Goal: Information Seeking & Learning: Learn about a topic

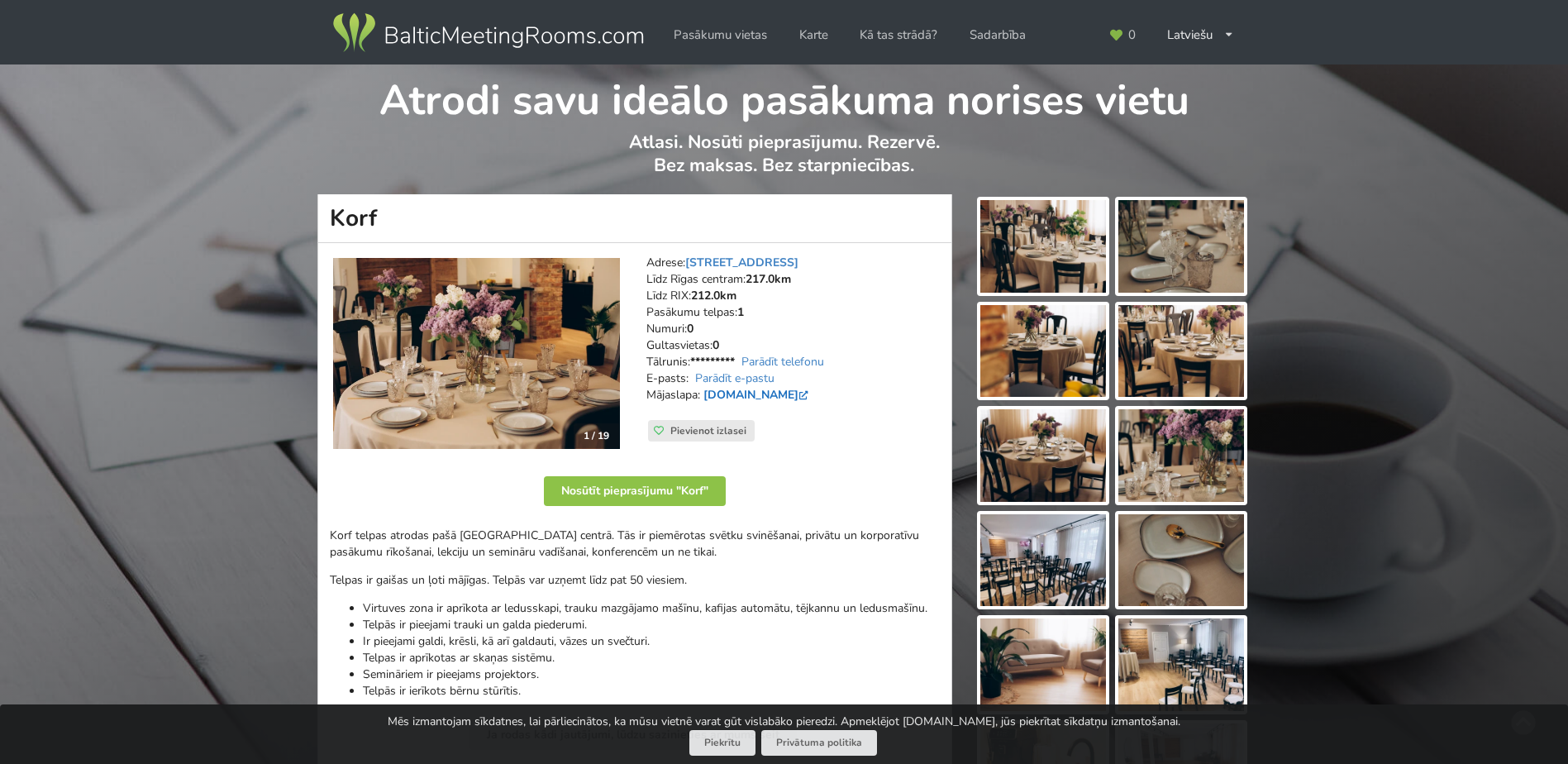
click at [718, 391] on link "[DOMAIN_NAME]" at bounding box center [757, 394] width 108 height 15
click at [1029, 527] on img at bounding box center [1043, 560] width 125 height 92
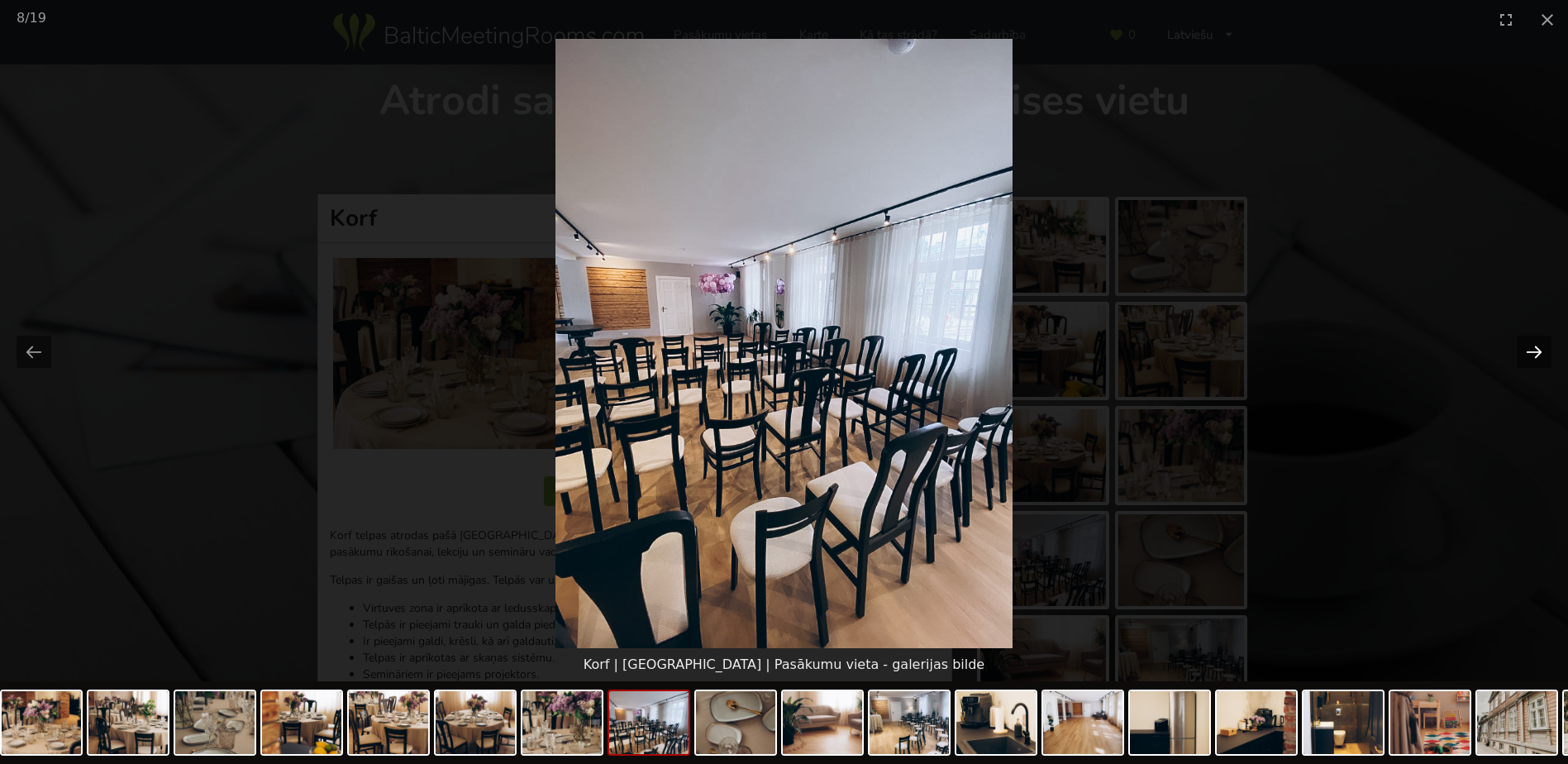
click at [1530, 352] on button "Next slide" at bounding box center [1534, 352] width 35 height 32
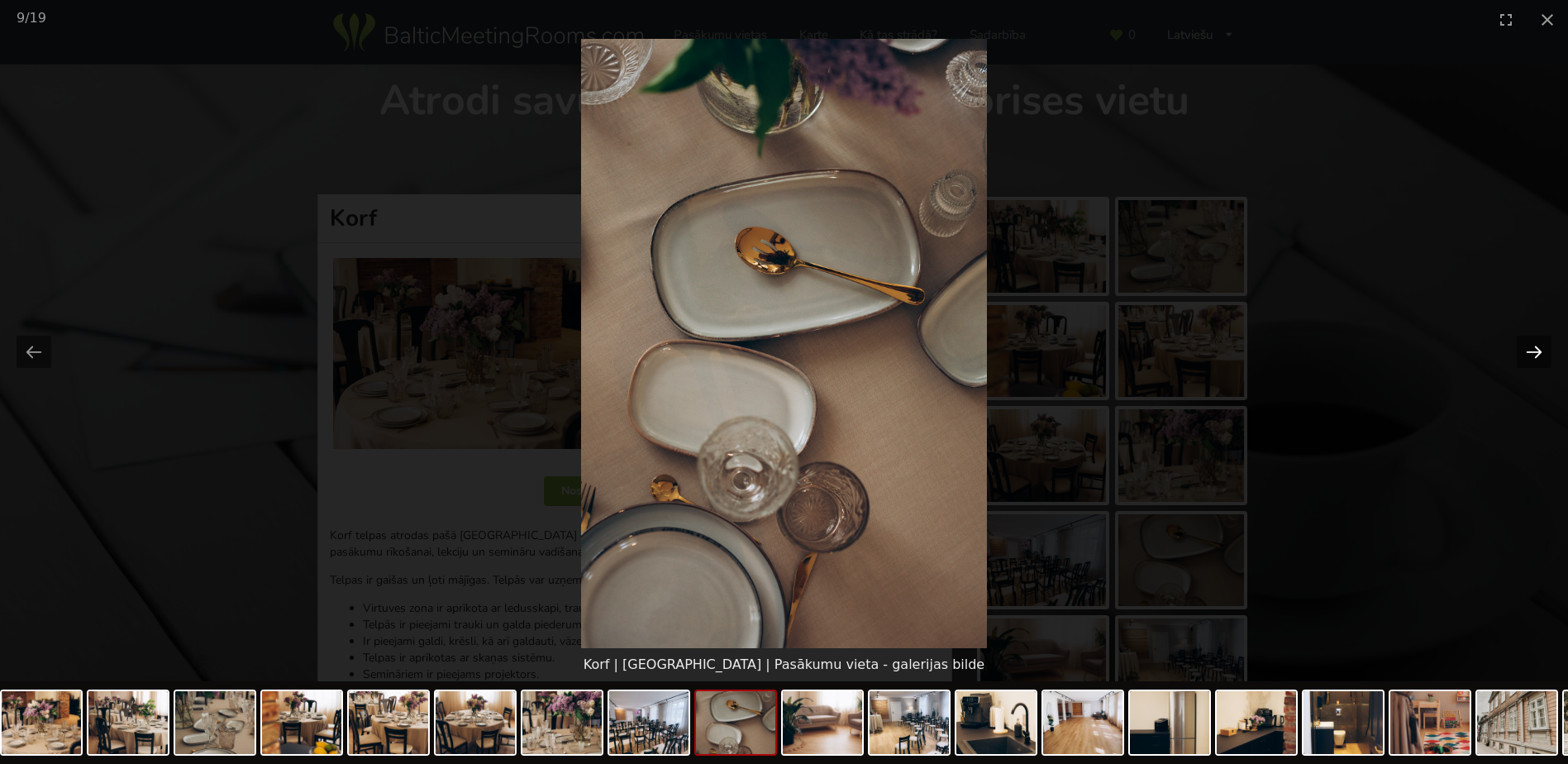
click at [1530, 352] on button "Next slide" at bounding box center [1534, 352] width 35 height 32
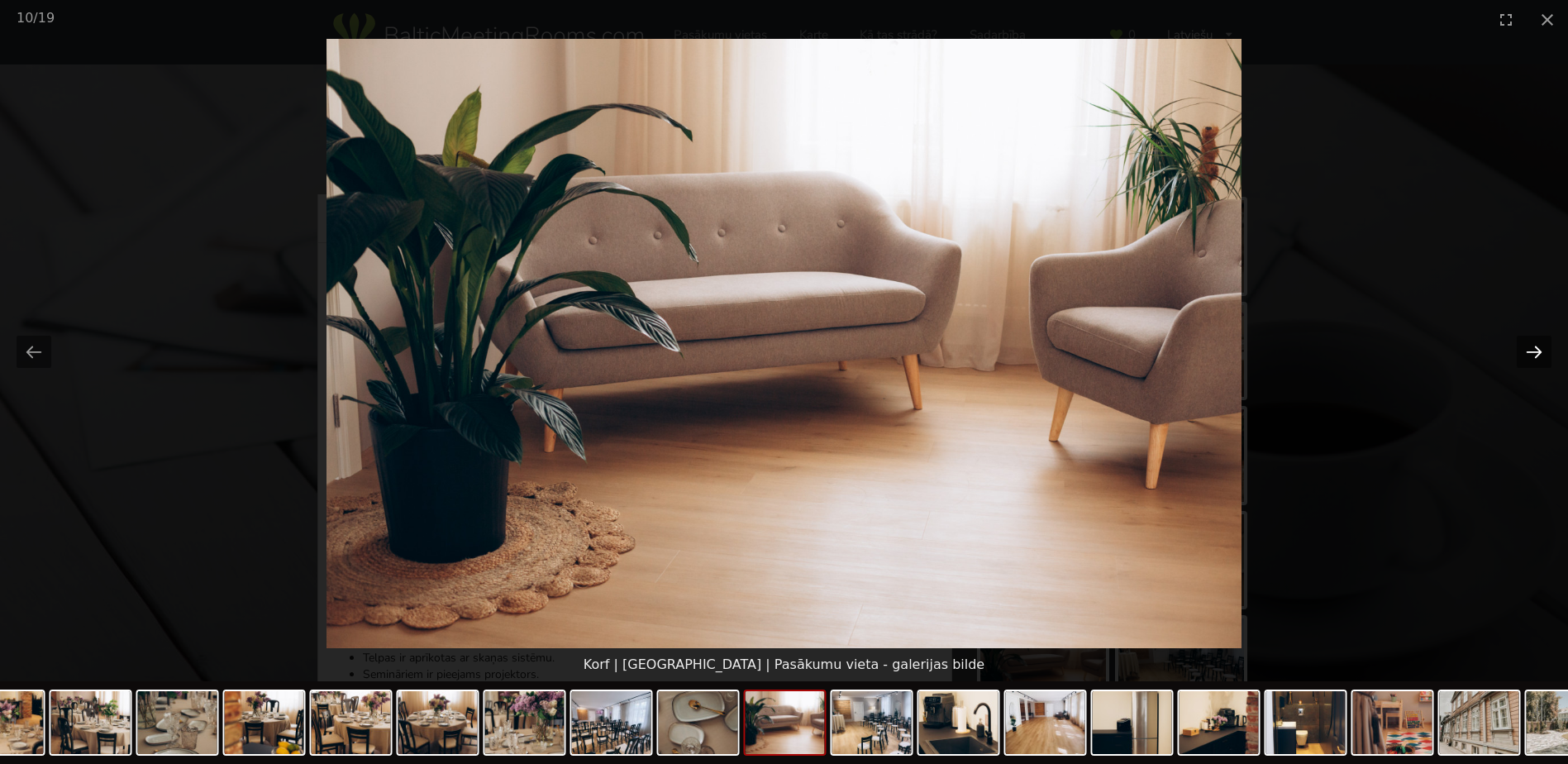
click at [1530, 352] on button "Next slide" at bounding box center [1534, 352] width 35 height 32
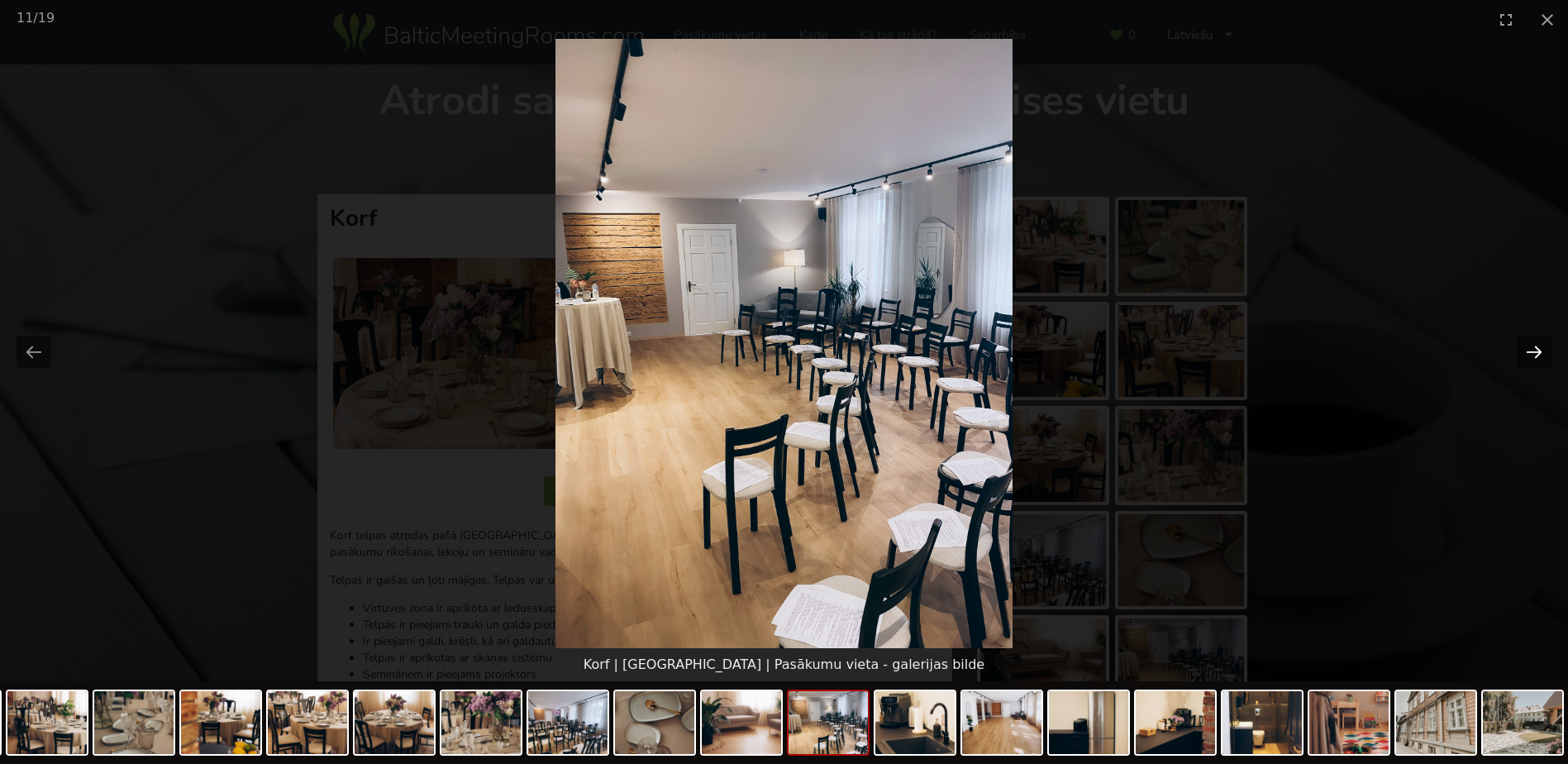
click at [1530, 352] on button "Next slide" at bounding box center [1534, 352] width 35 height 32
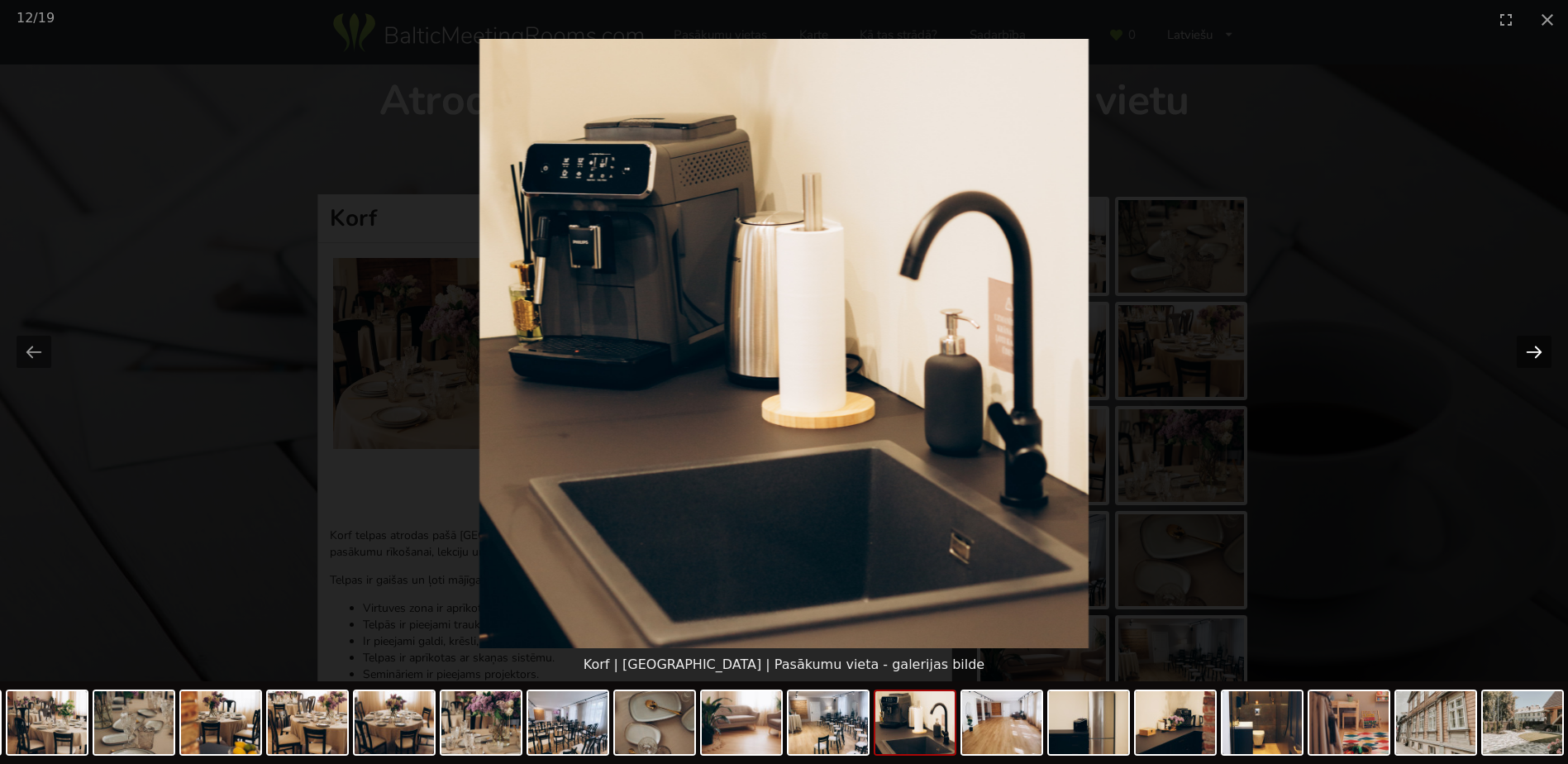
click at [1530, 352] on button "Next slide" at bounding box center [1534, 352] width 35 height 32
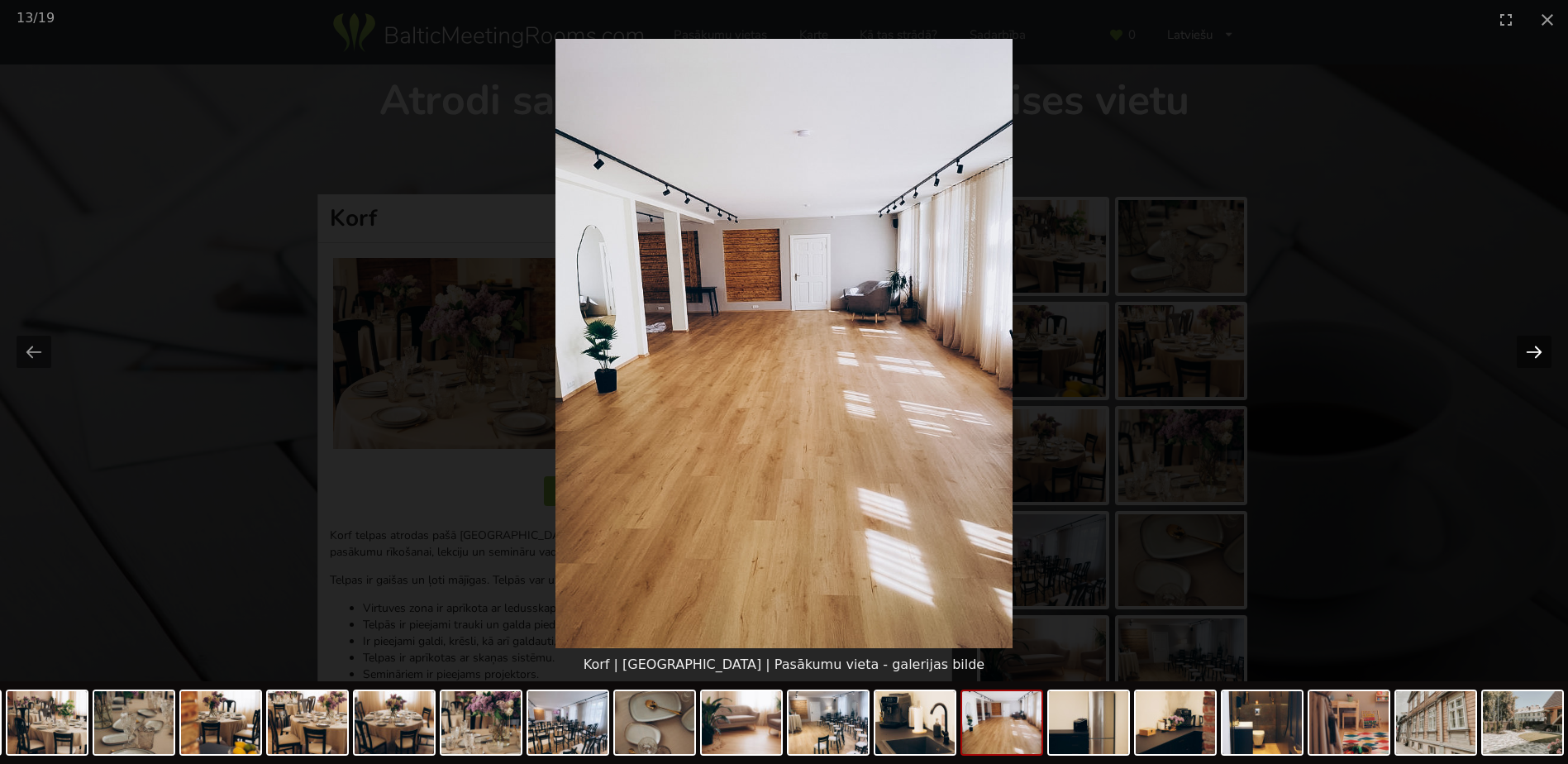
click at [1530, 352] on button "Next slide" at bounding box center [1534, 352] width 35 height 32
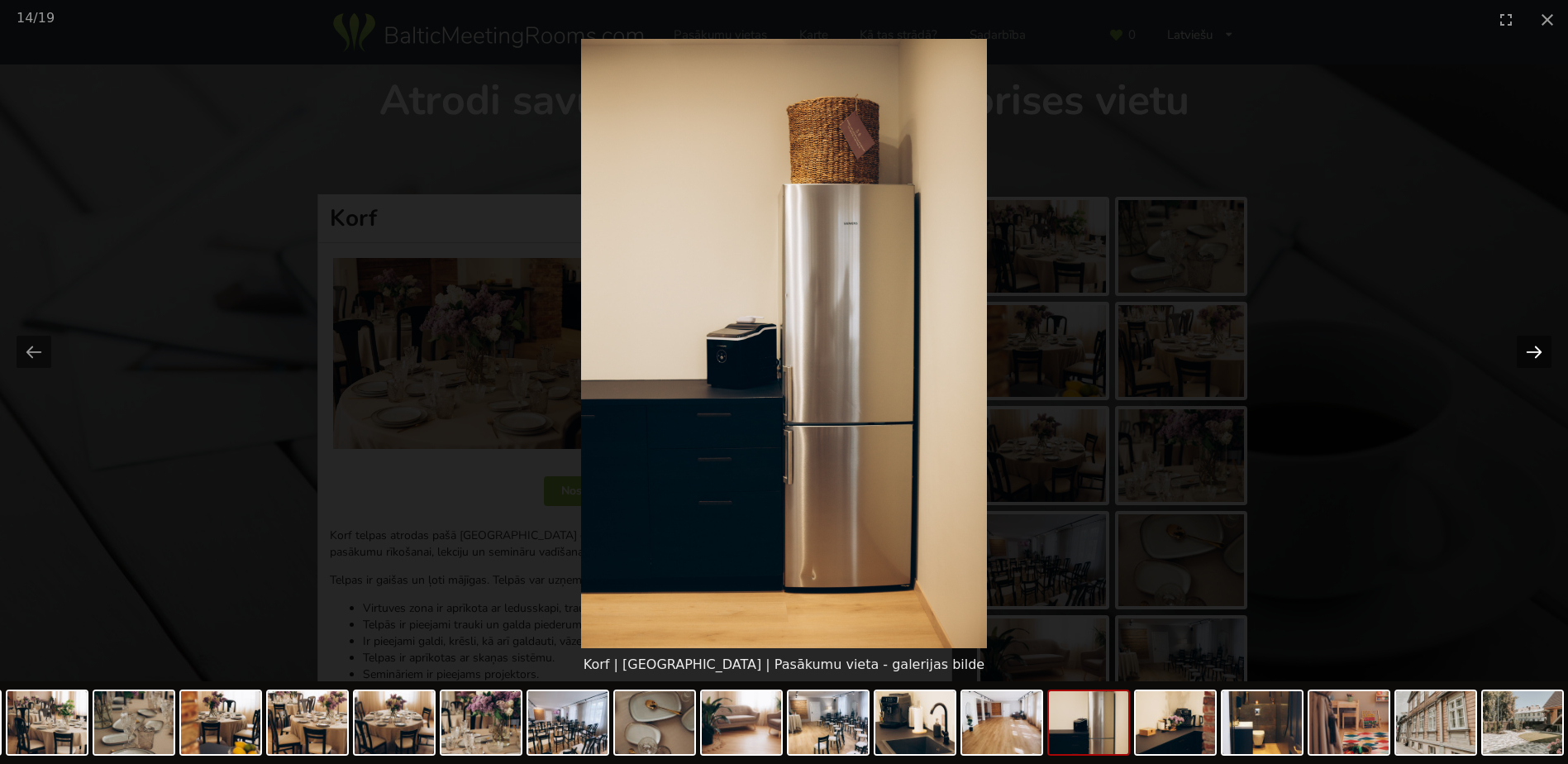
click at [1530, 352] on button "Next slide" at bounding box center [1534, 352] width 35 height 32
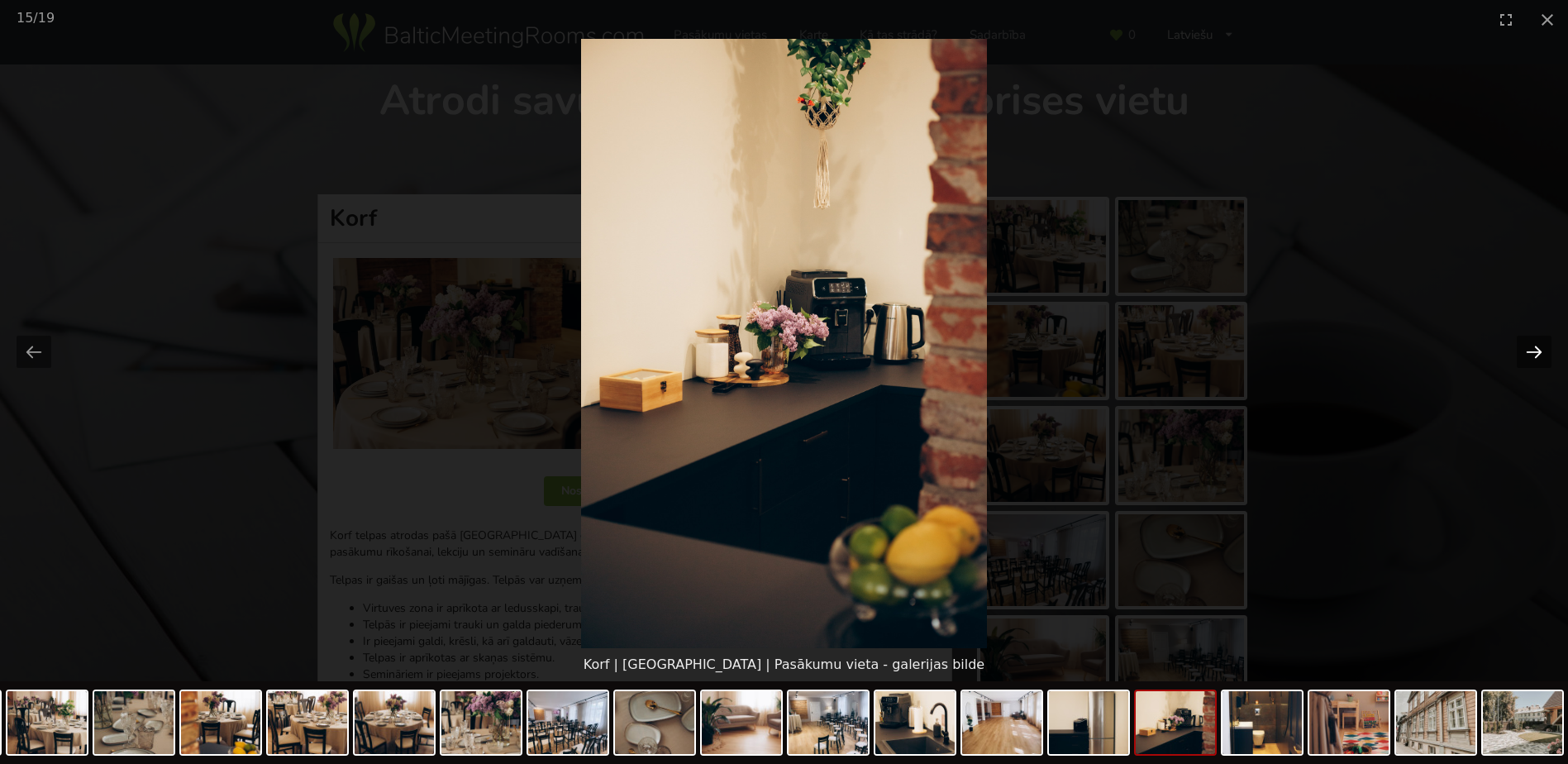
click at [1530, 352] on button "Next slide" at bounding box center [1534, 352] width 35 height 32
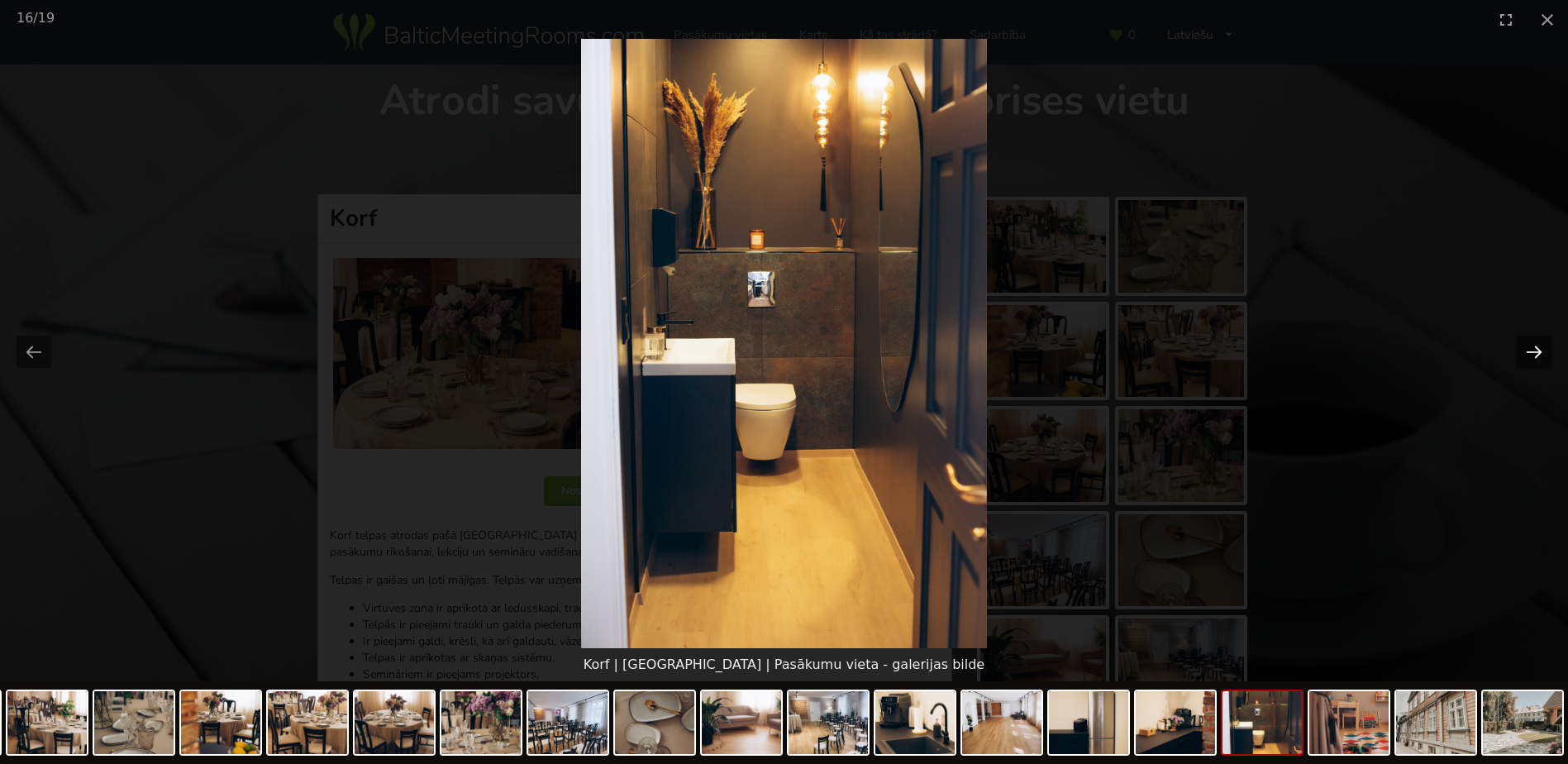
click at [1529, 352] on button "Next slide" at bounding box center [1534, 352] width 35 height 32
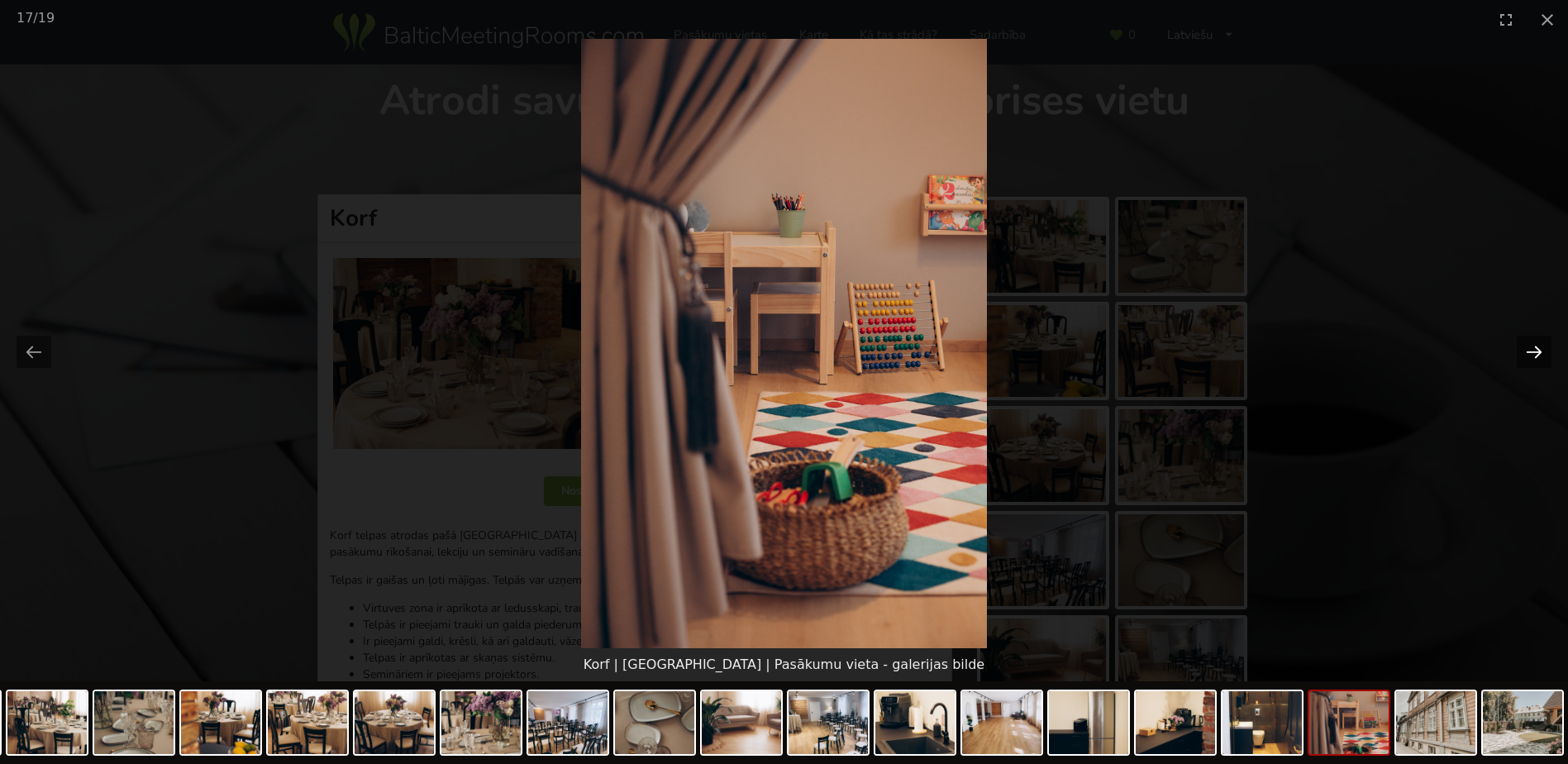
click at [1529, 352] on button "Next slide" at bounding box center [1534, 352] width 35 height 32
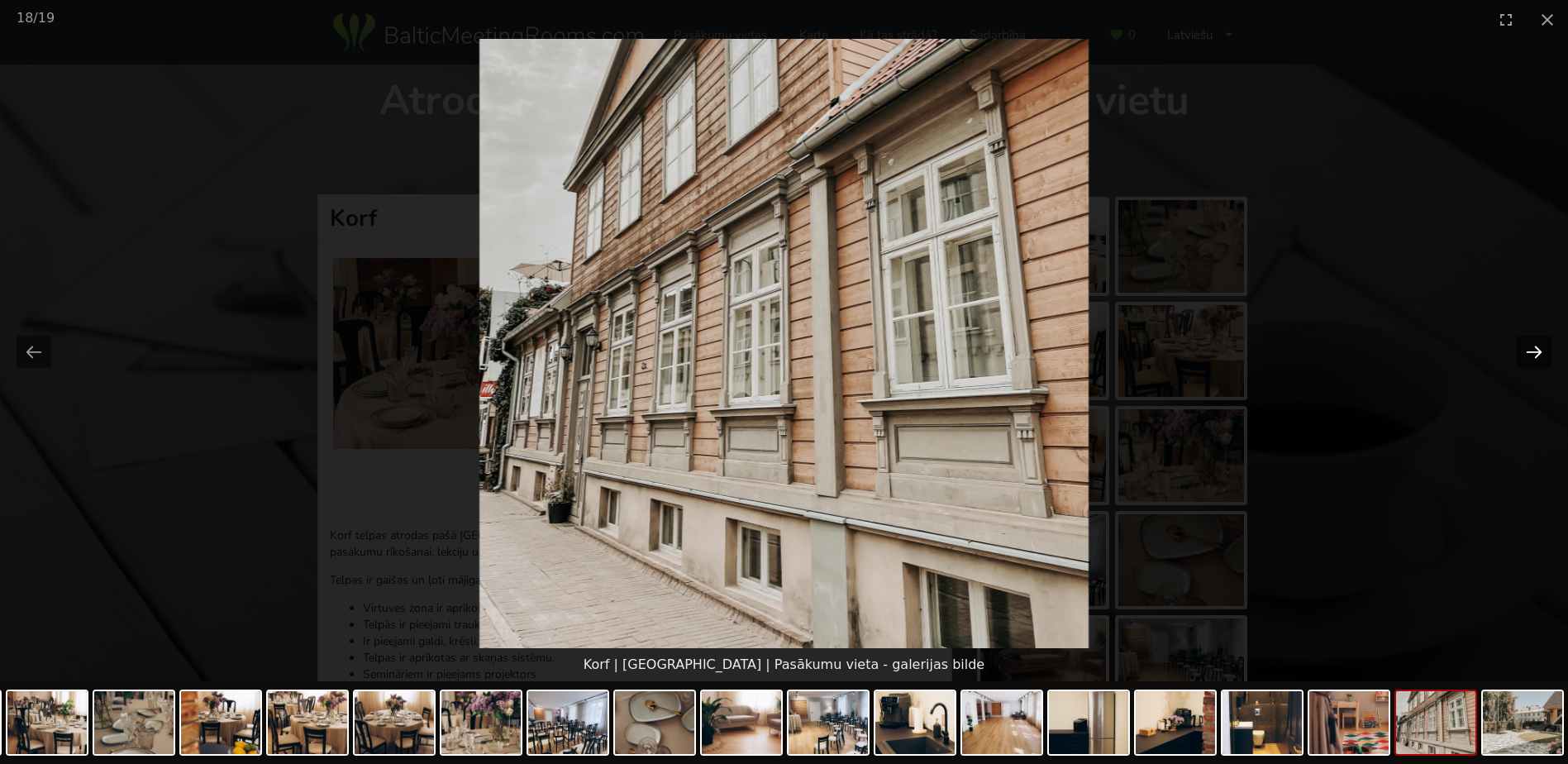
click at [1529, 352] on button "Next slide" at bounding box center [1534, 352] width 35 height 32
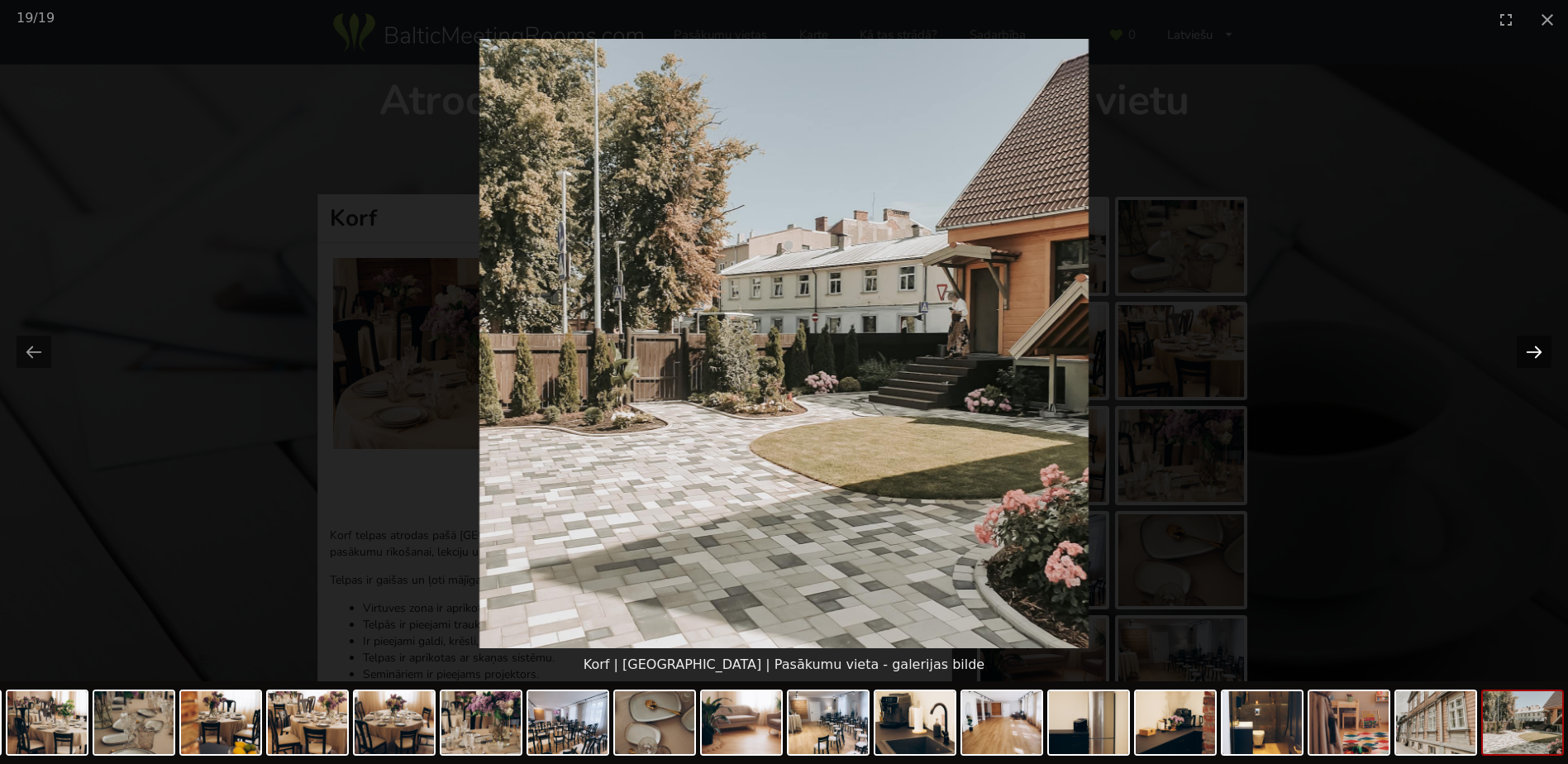
click at [1528, 352] on button "Next slide" at bounding box center [1534, 352] width 35 height 32
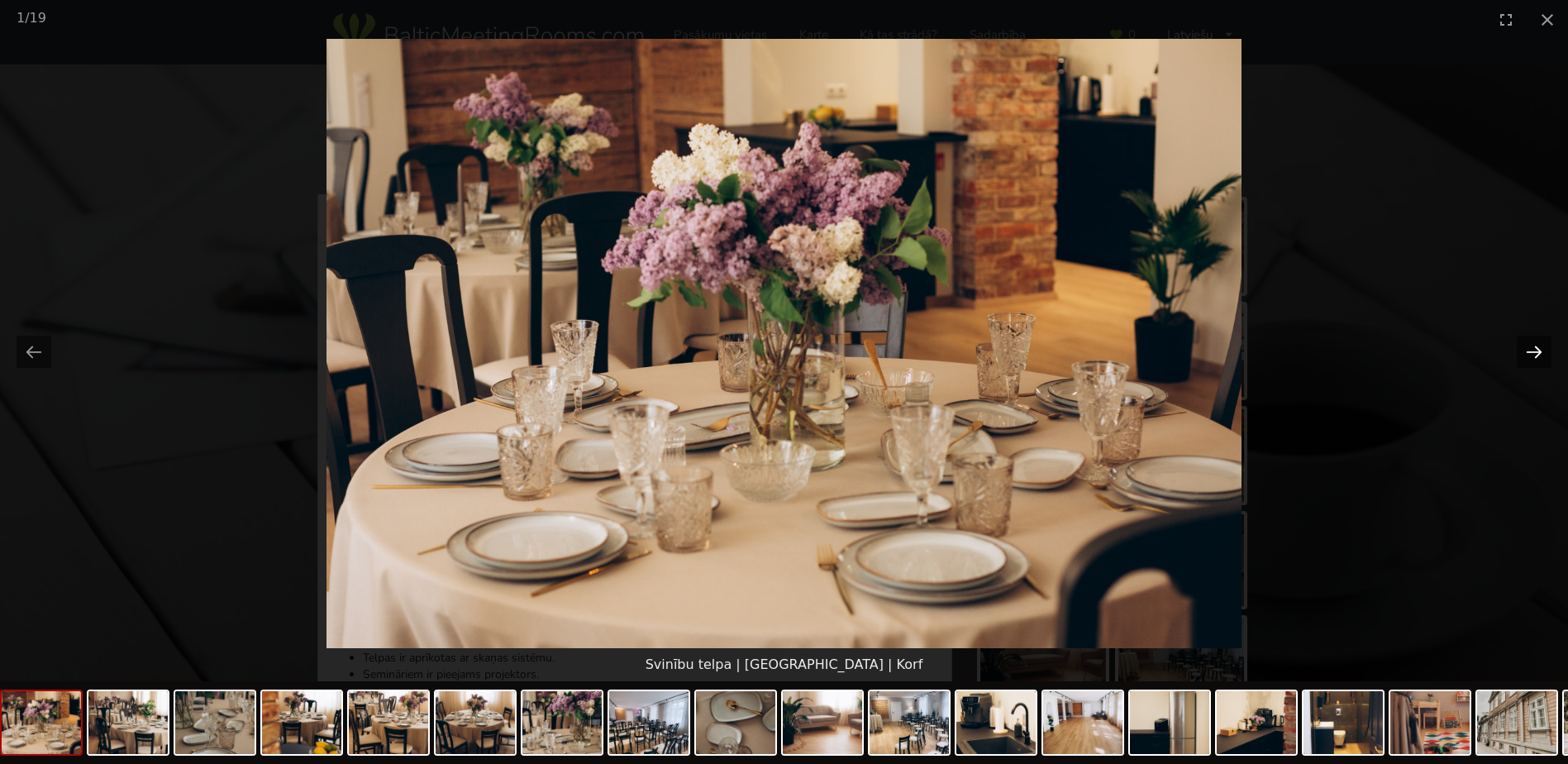
click at [1528, 352] on button "Next slide" at bounding box center [1534, 352] width 35 height 32
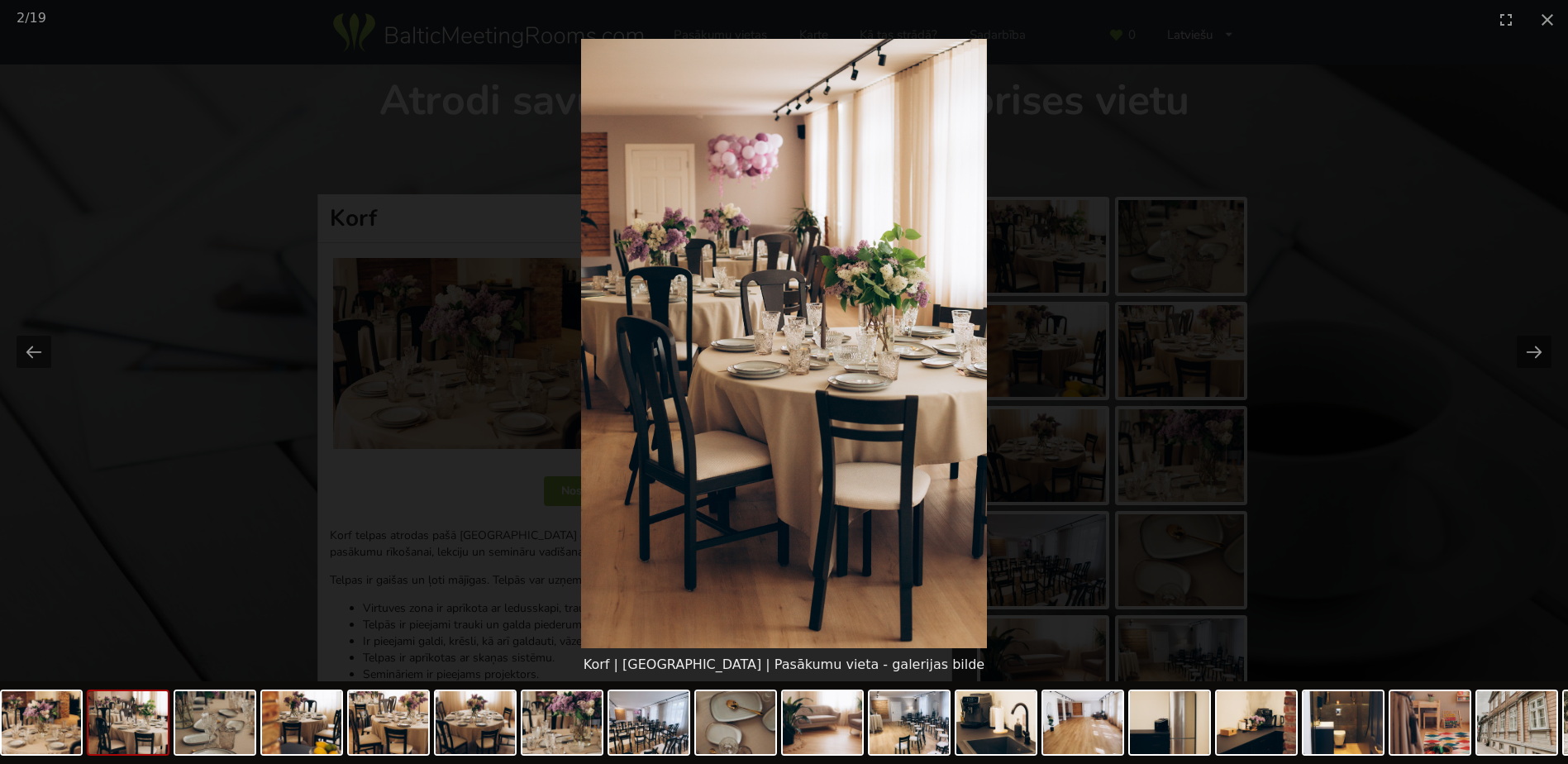
click at [1382, 81] on picture at bounding box center [784, 344] width 1568 height 609
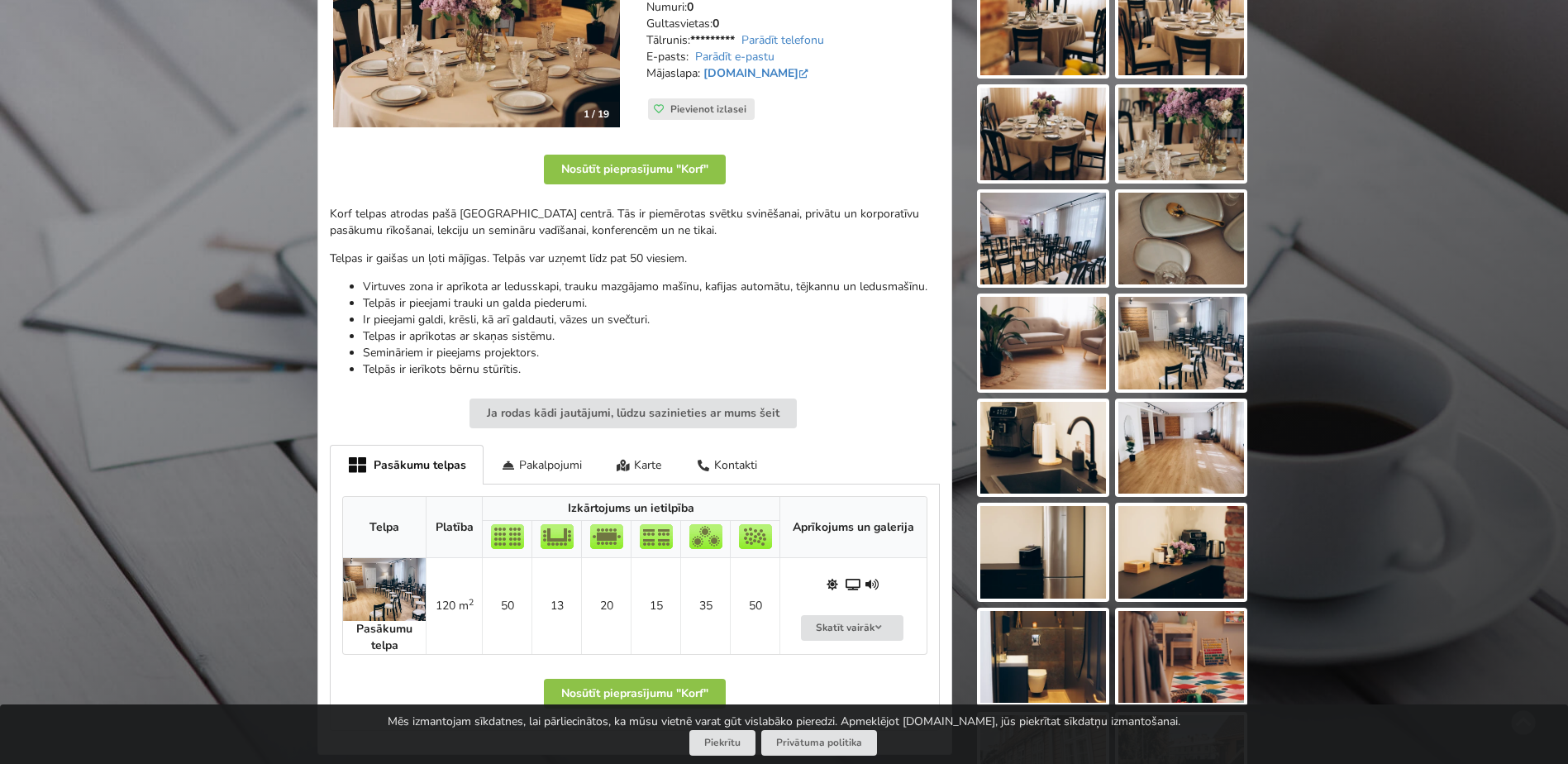
scroll to position [330, 0]
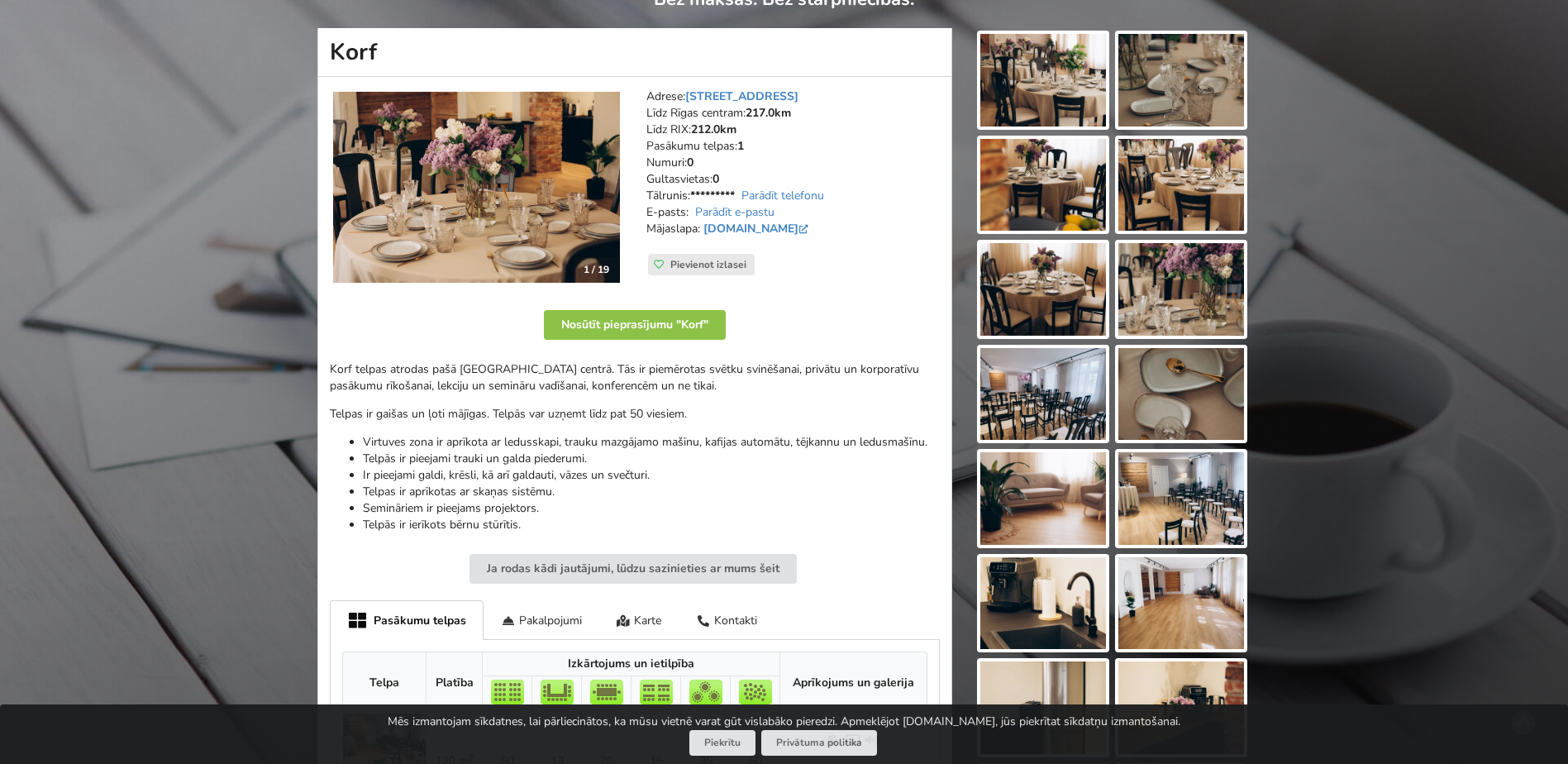
scroll to position [166, 0]
click at [998, 105] on img at bounding box center [1043, 81] width 125 height 92
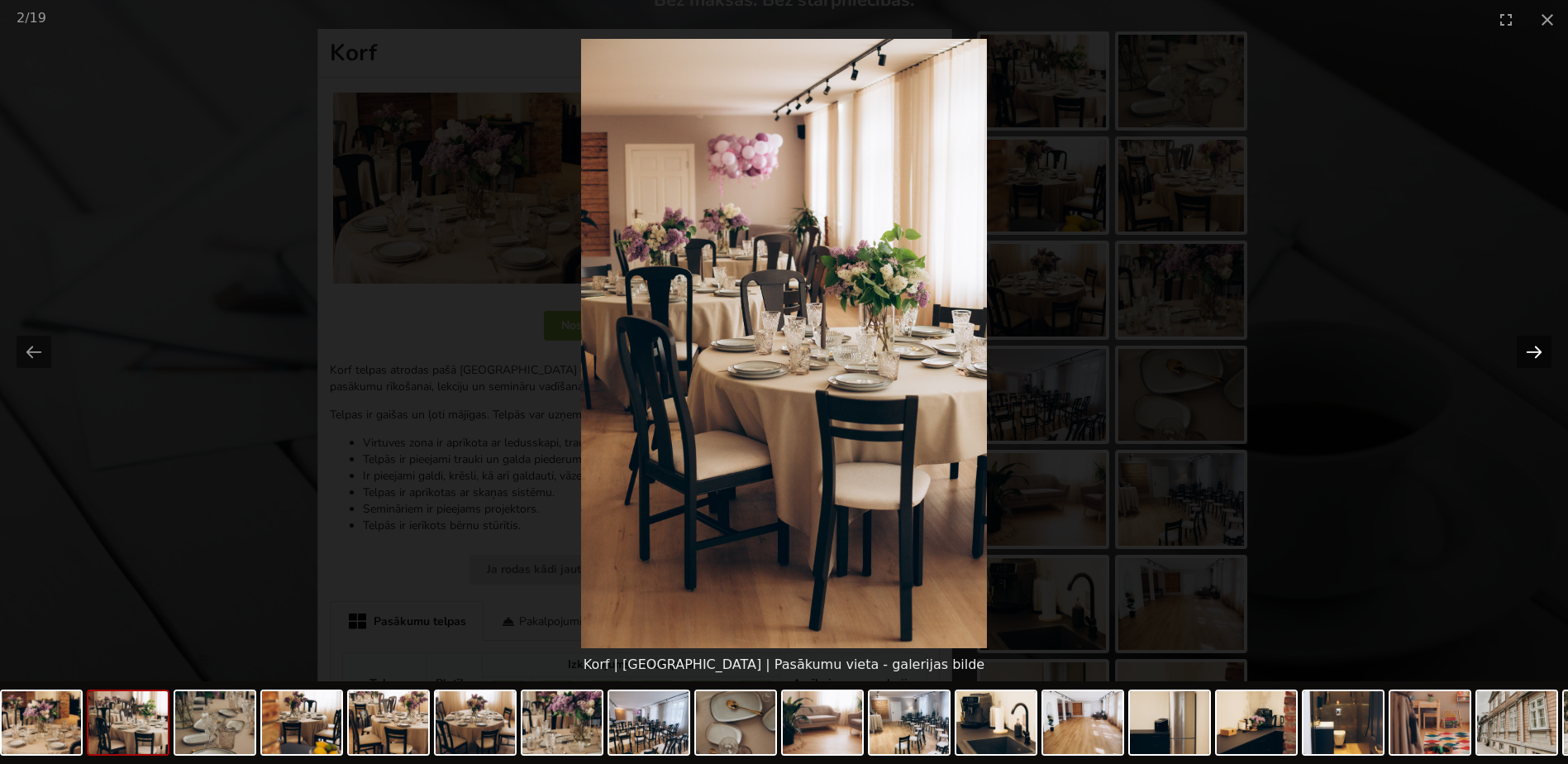
click at [1527, 350] on button "Next slide" at bounding box center [1534, 352] width 35 height 32
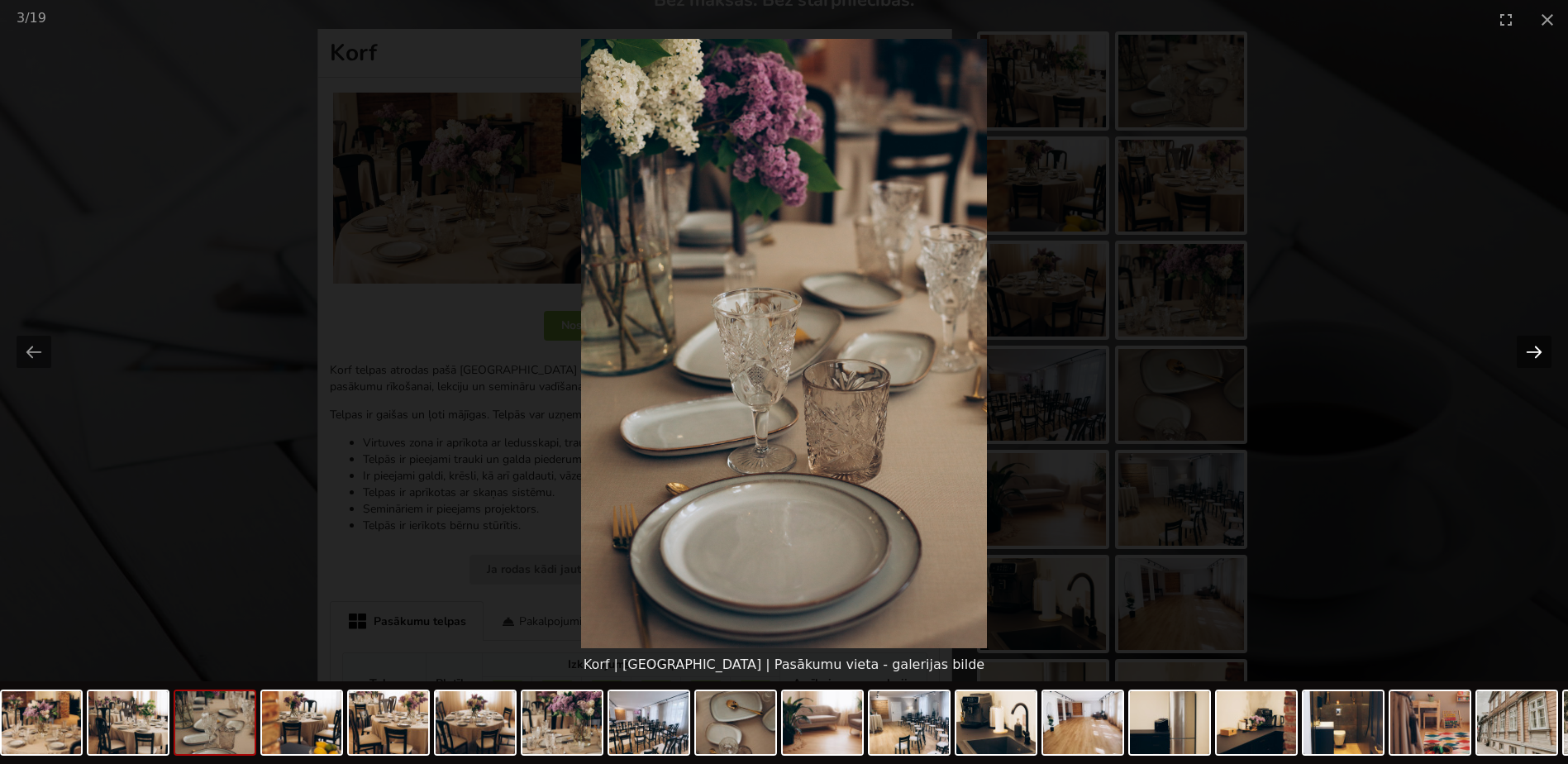
click at [1527, 350] on button "Next slide" at bounding box center [1534, 352] width 35 height 32
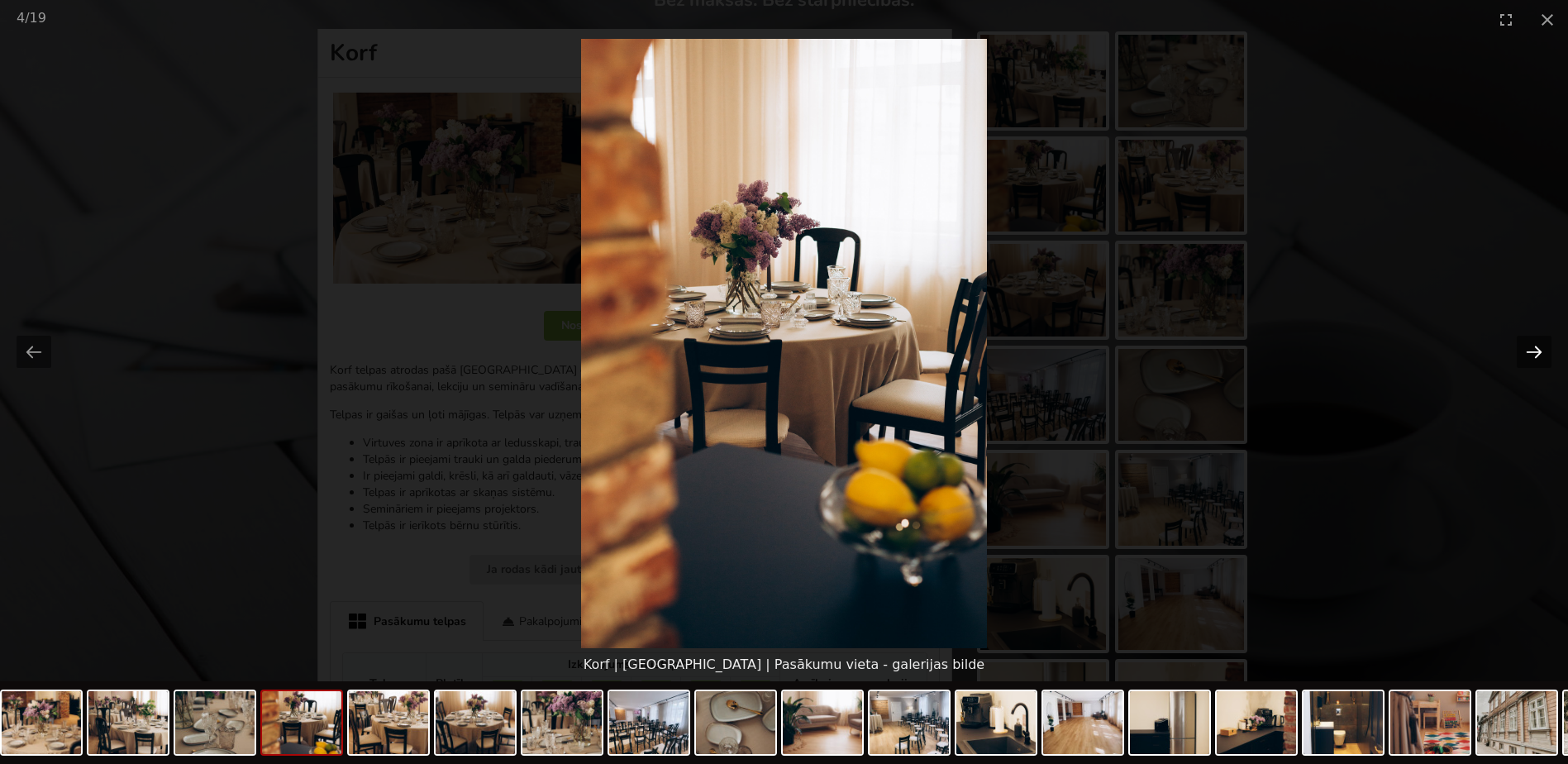
click at [1527, 350] on button "Next slide" at bounding box center [1534, 352] width 35 height 32
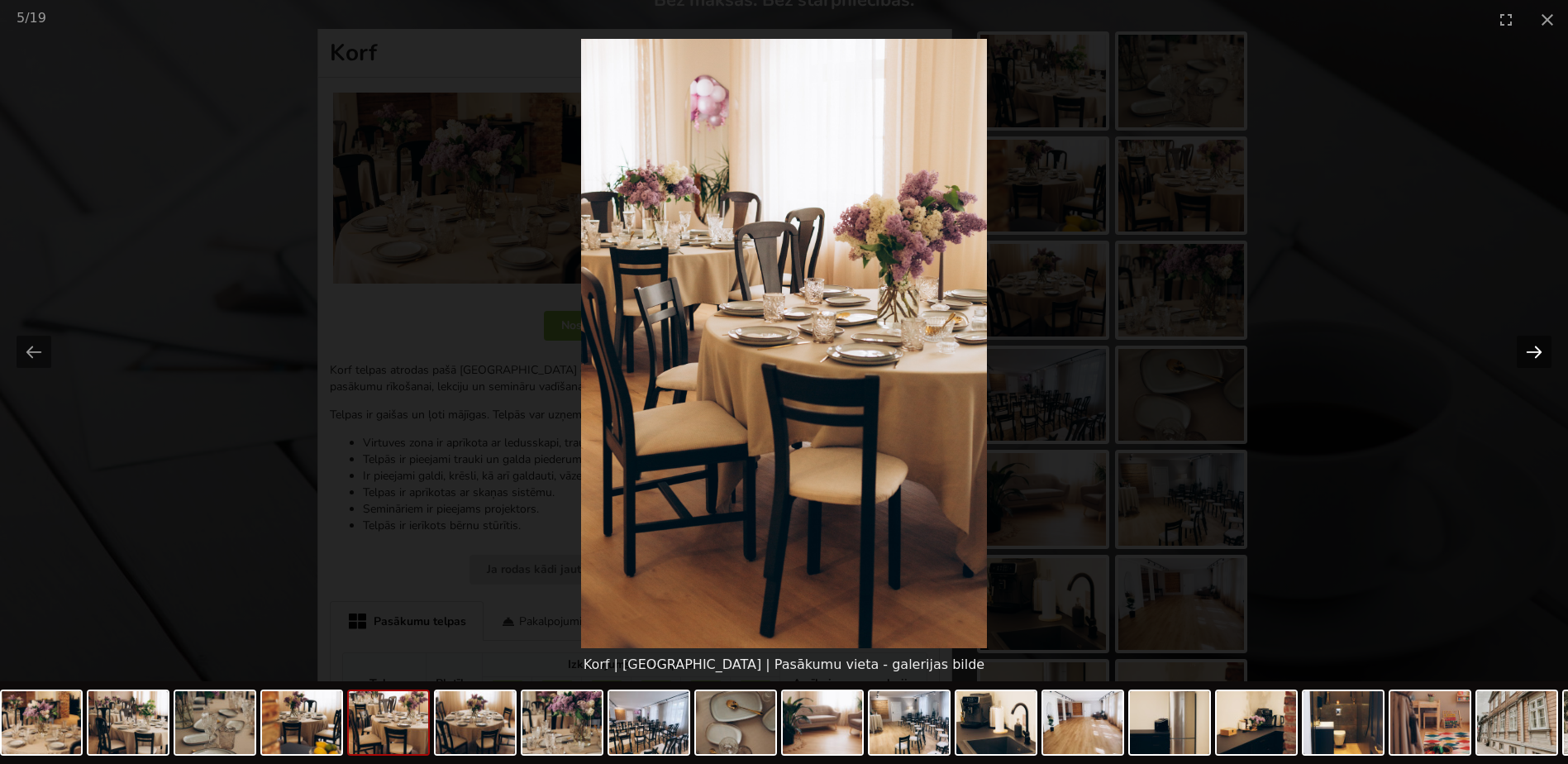
click at [1526, 350] on button "Next slide" at bounding box center [1534, 352] width 35 height 32
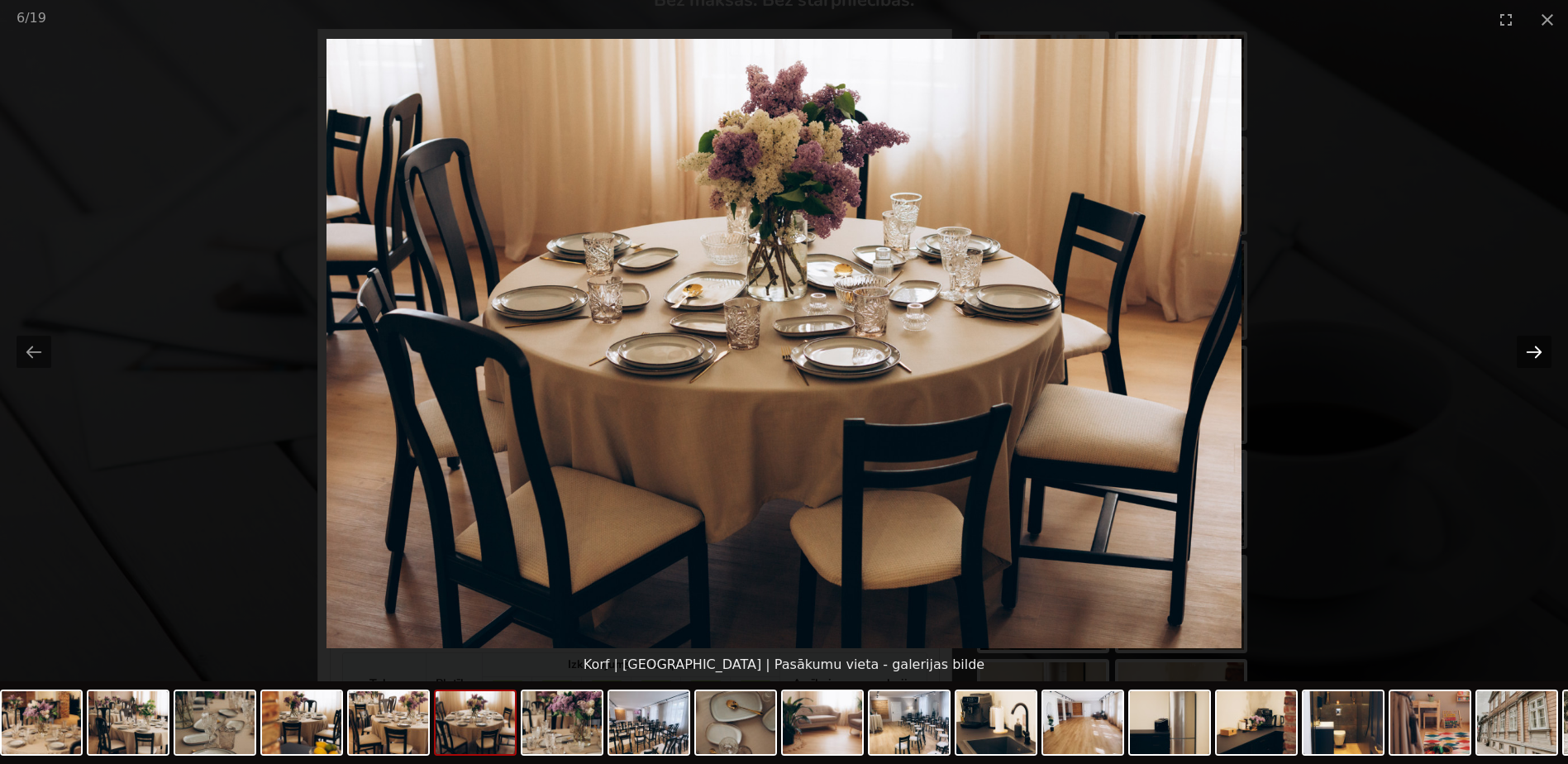
click at [1526, 350] on button "Next slide" at bounding box center [1534, 352] width 35 height 32
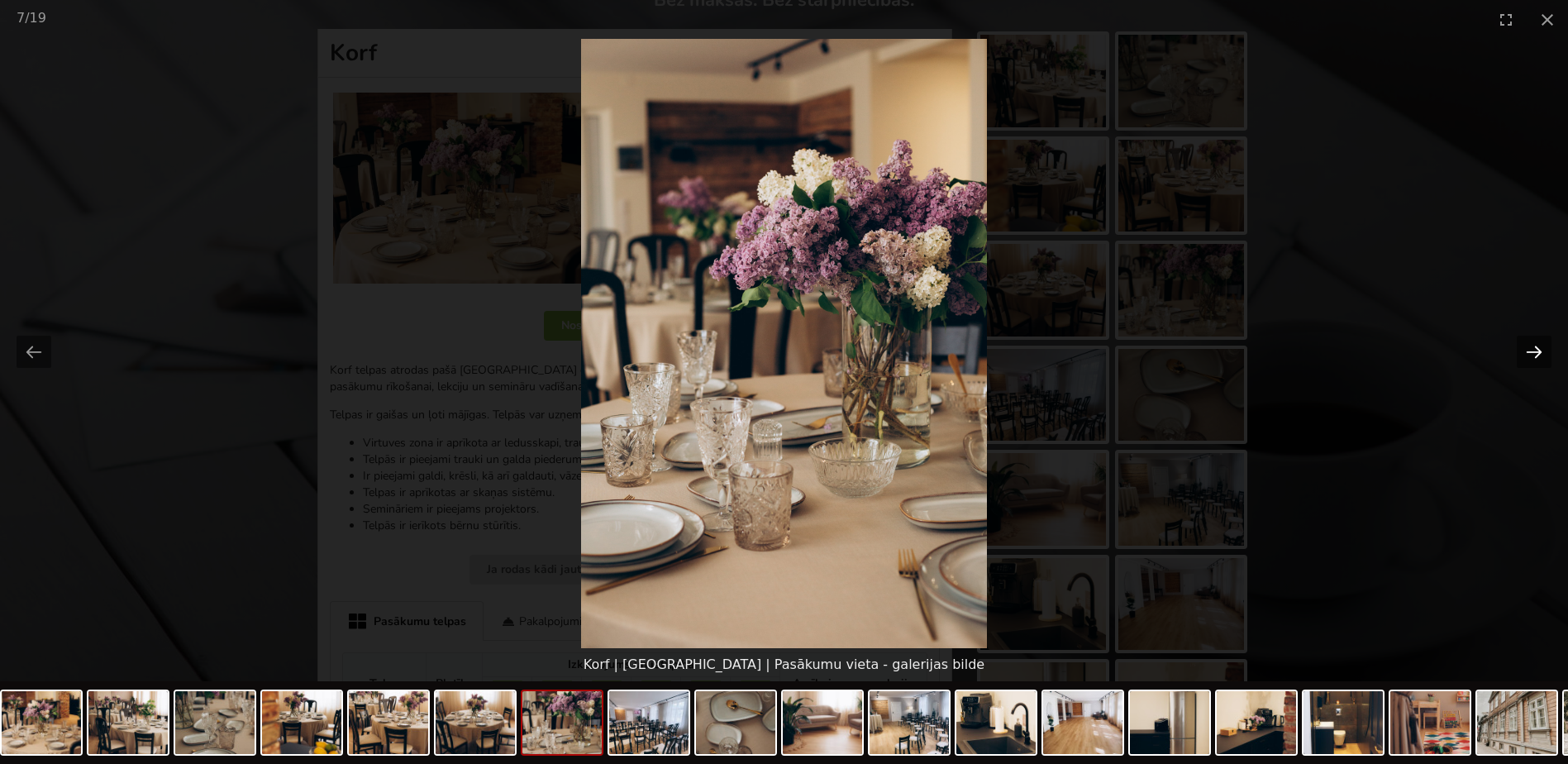
click at [1526, 350] on button "Next slide" at bounding box center [1534, 352] width 35 height 32
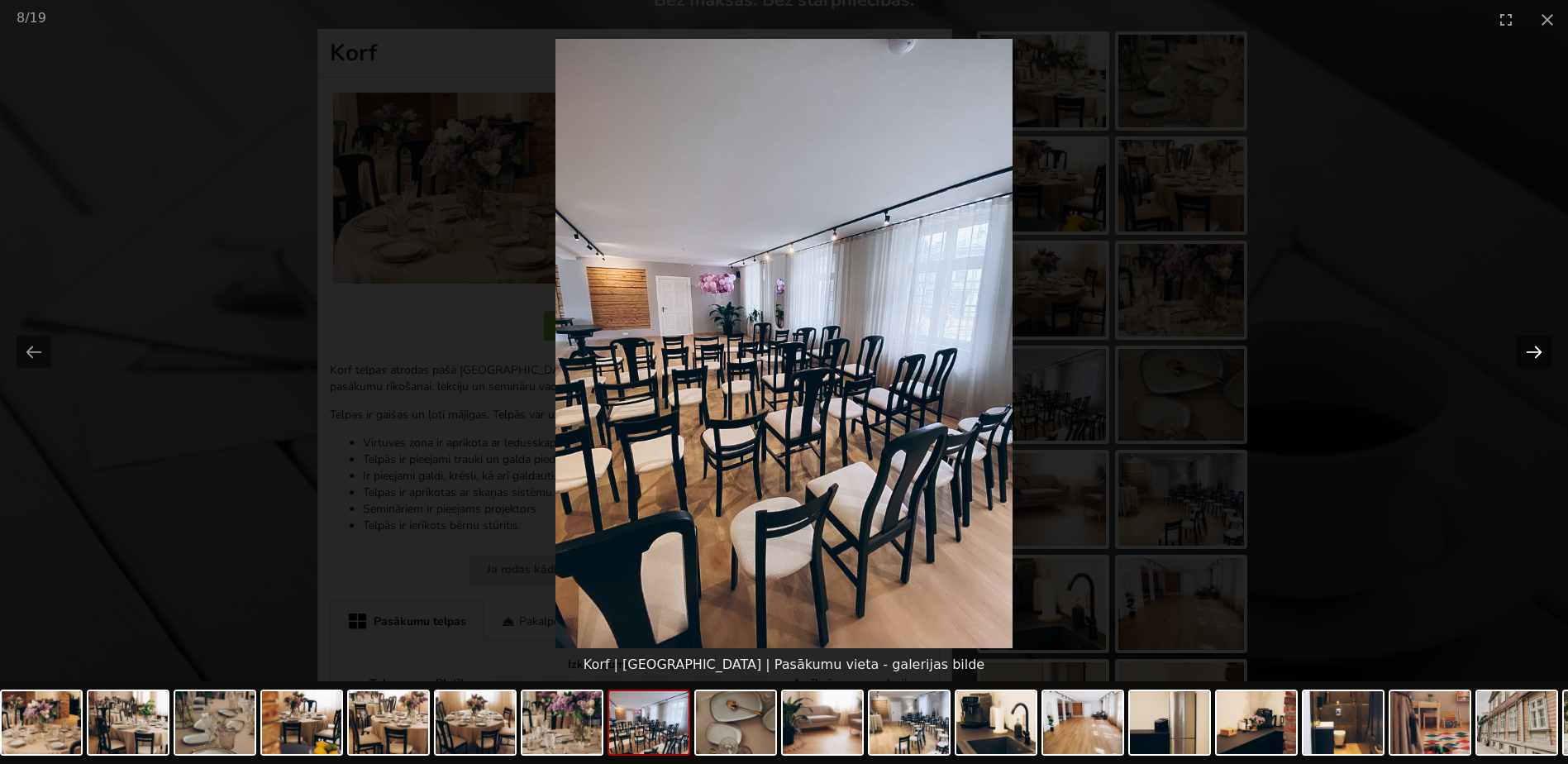
click at [1526, 350] on button "Next slide" at bounding box center [1534, 352] width 35 height 32
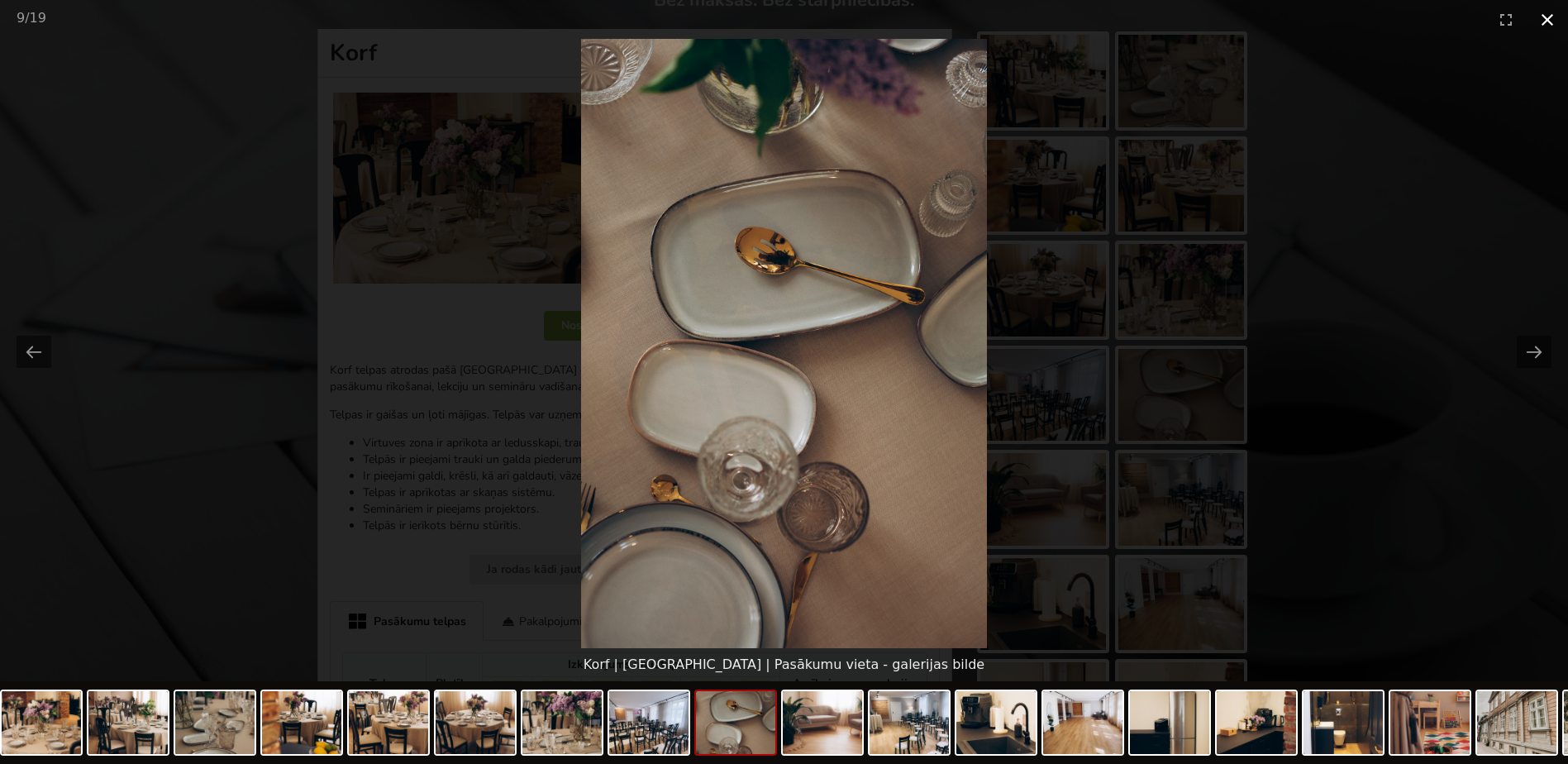
click at [1537, 26] on button "Close gallery" at bounding box center [1548, 20] width 41 height 39
